Goal: Find specific page/section: Find specific page/section

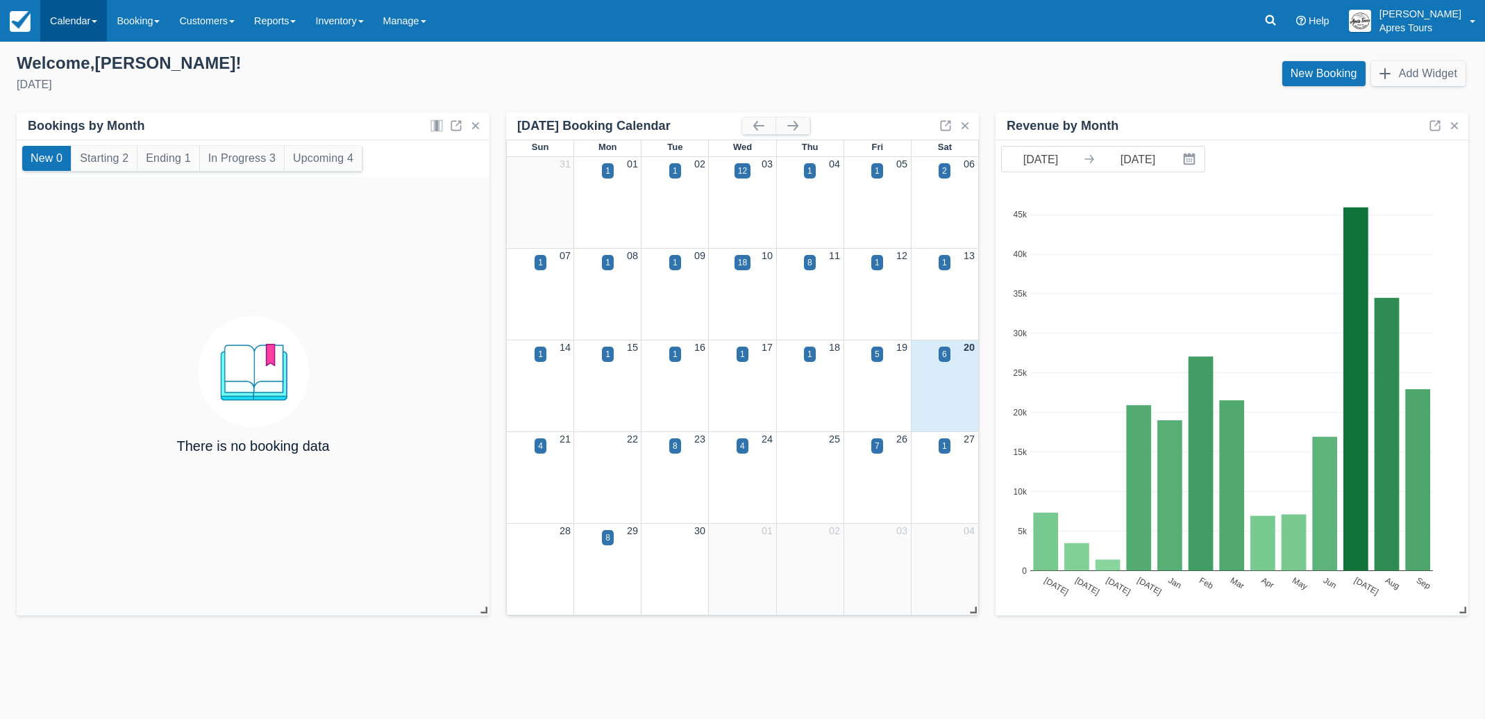
click at [62, 21] on link "Calendar" at bounding box center [73, 21] width 67 height 42
click at [62, 135] on link "Month" at bounding box center [96, 131] width 110 height 29
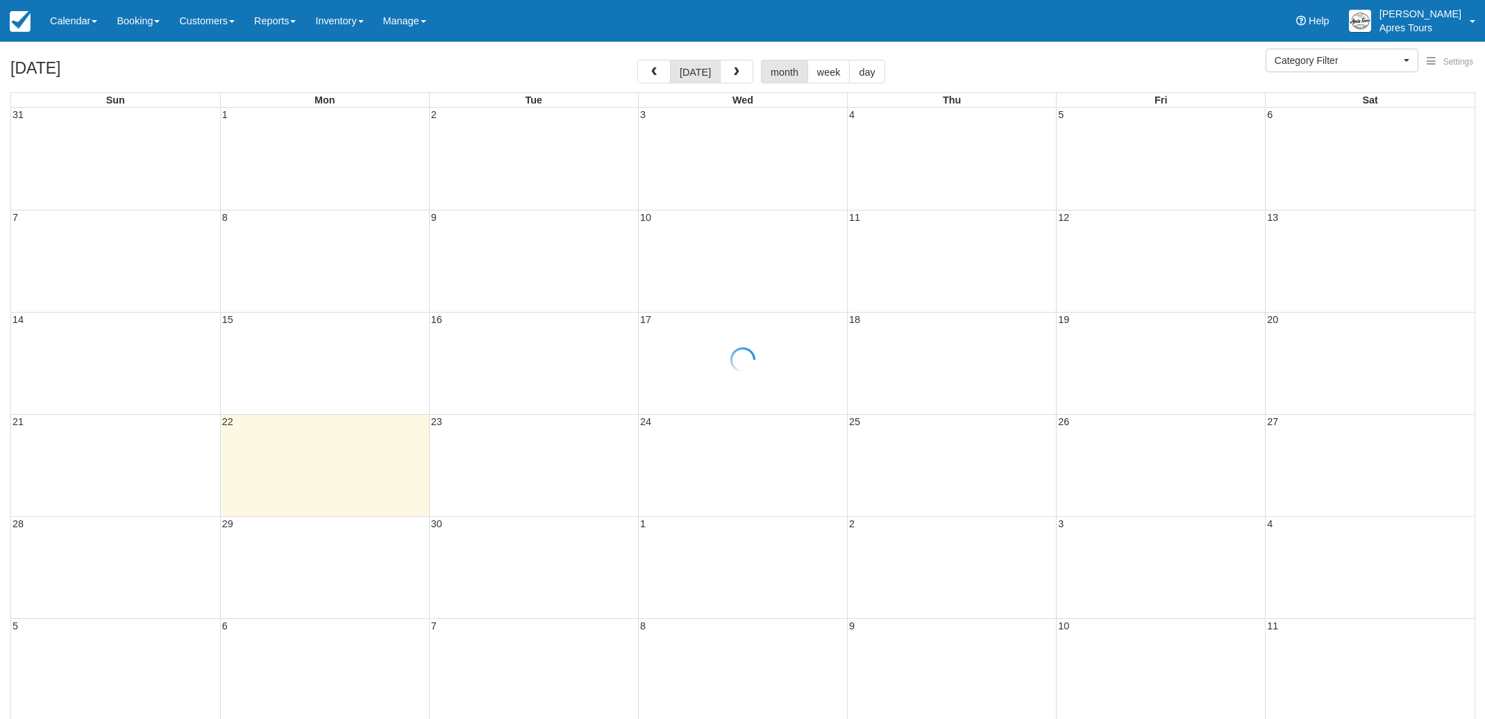
select select
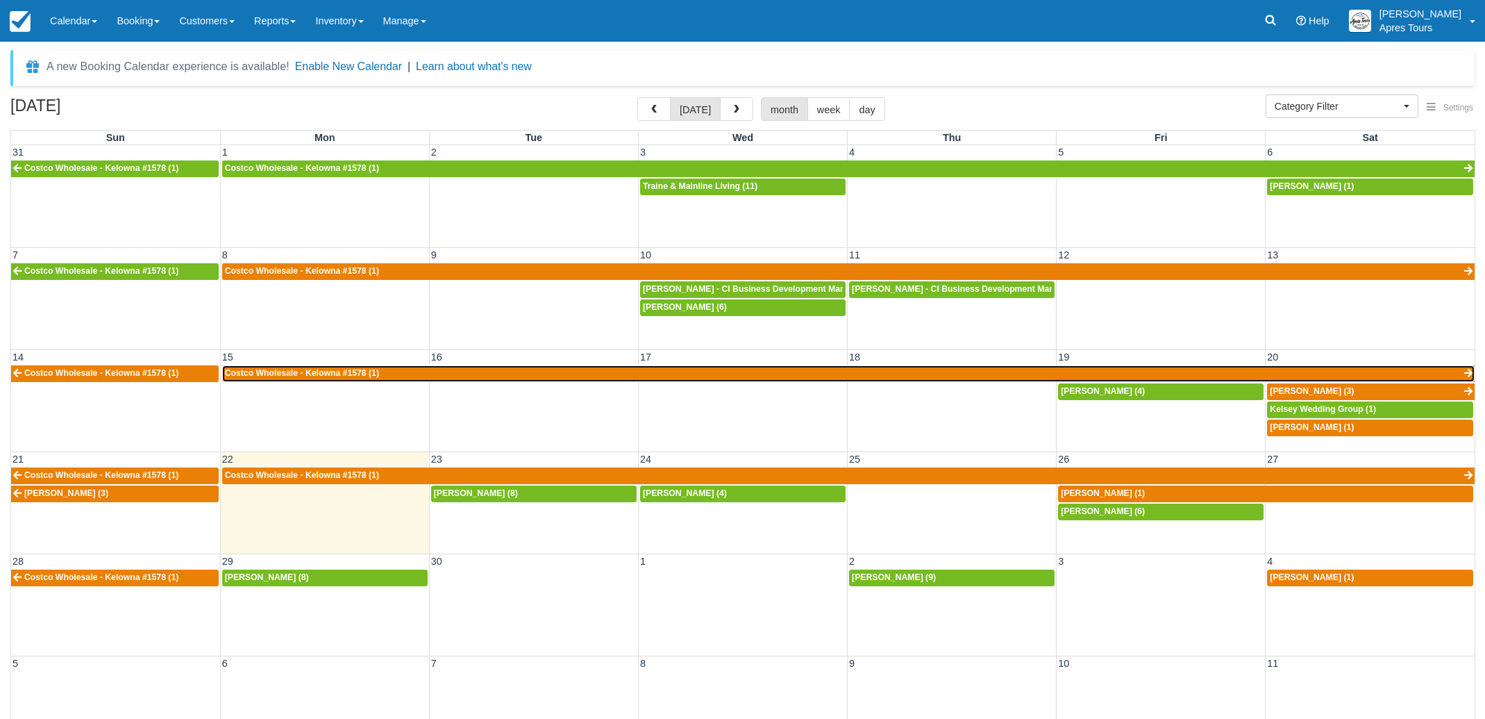
click at [345, 374] on span "Costco Wholesale - Kelowna #1578 (1)" at bounding box center [302, 373] width 154 height 10
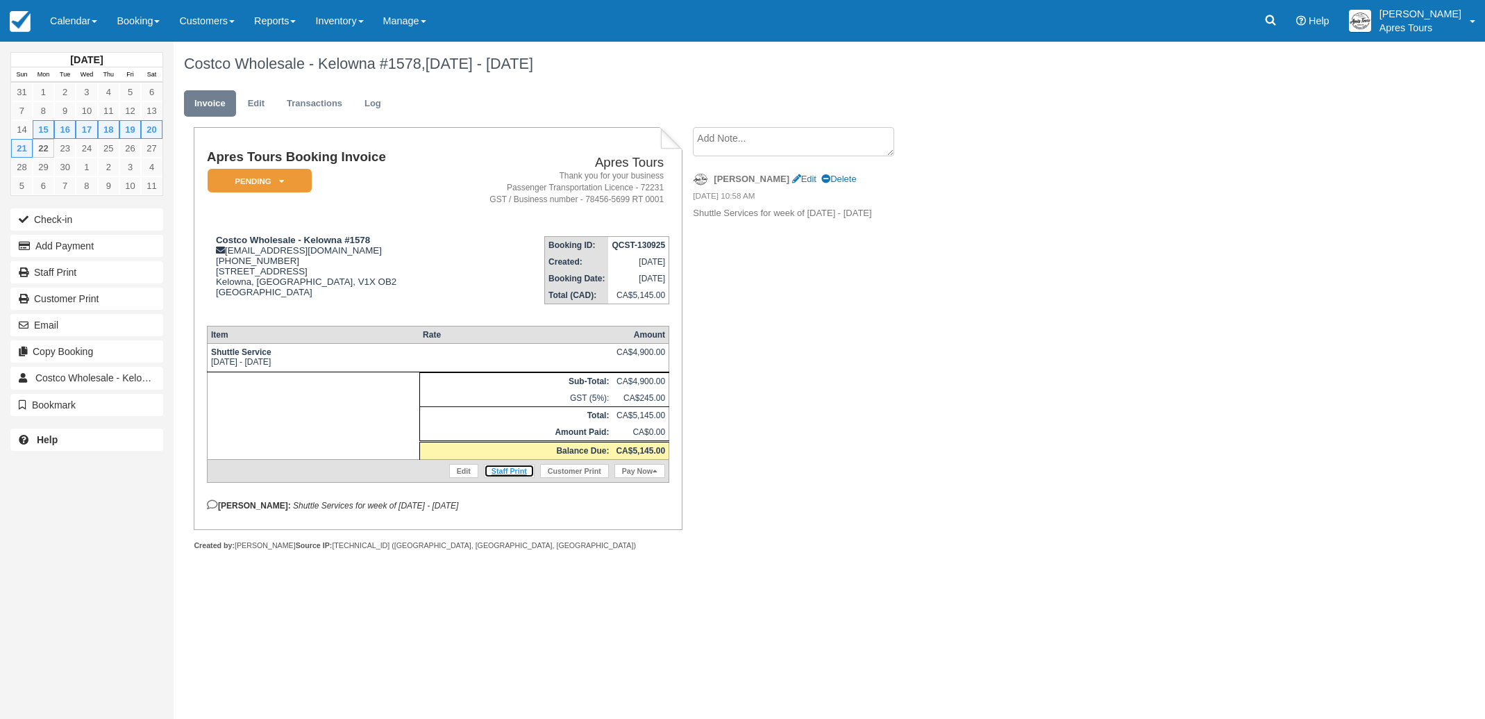
click at [505, 478] on link "Staff Print" at bounding box center [509, 471] width 51 height 14
click at [15, 17] on img at bounding box center [20, 21] width 21 height 21
